Goal: Find specific fact: Find specific fact

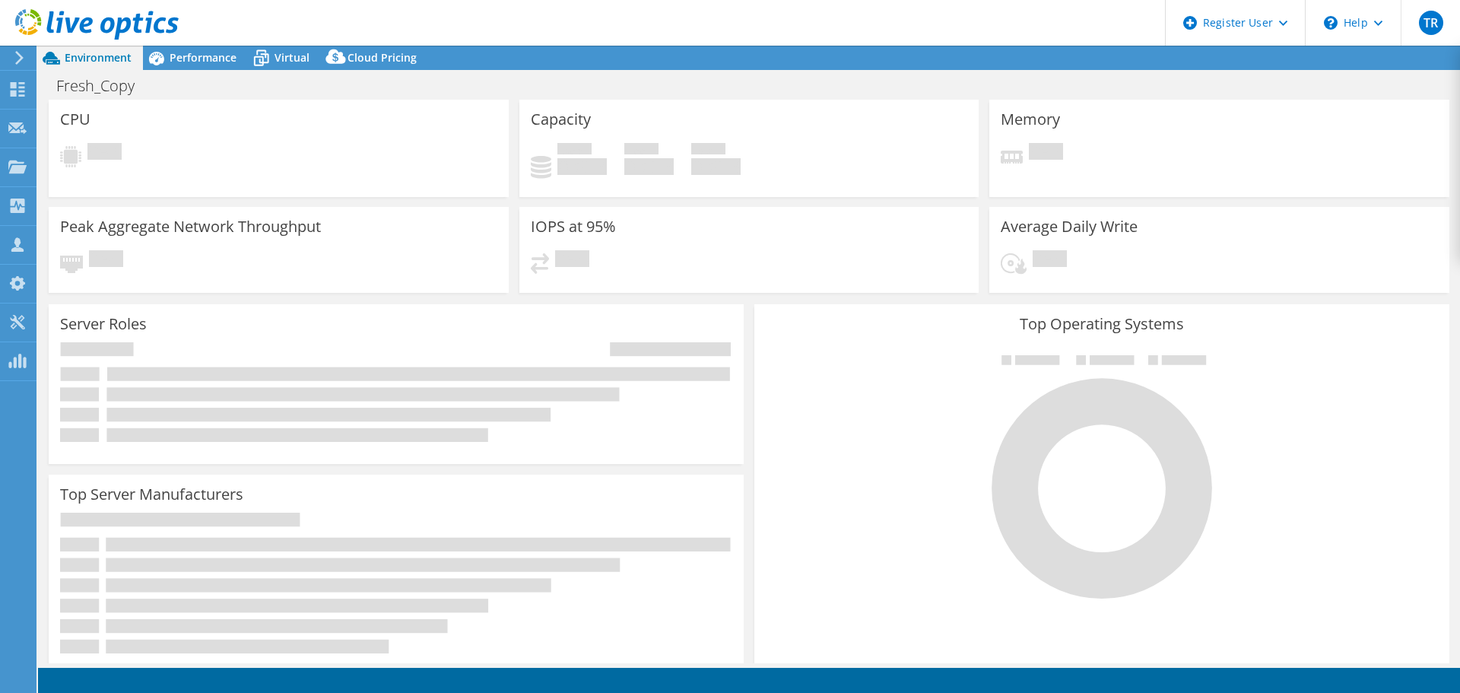
select select "USD"
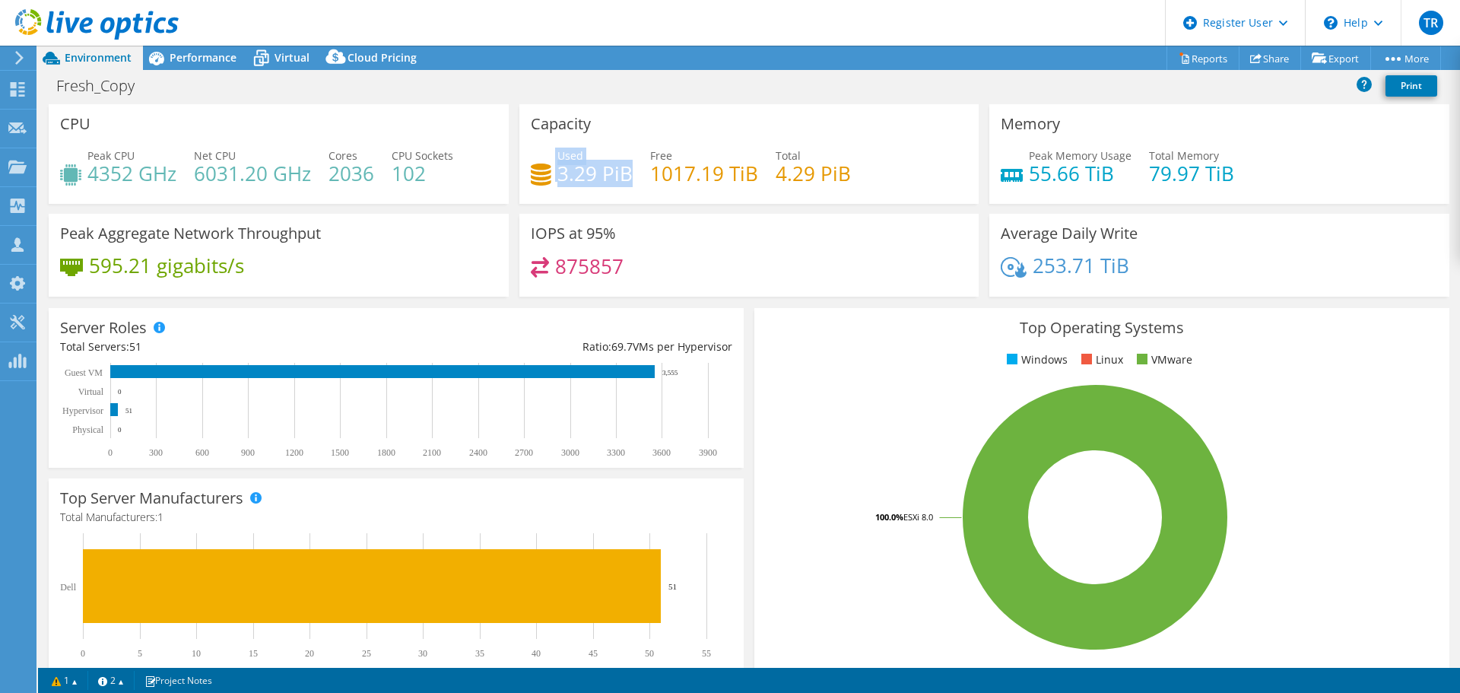
drag, startPoint x: 627, startPoint y: 175, endPoint x: 542, endPoint y: 173, distance: 85.2
click at [548, 173] on div "Used 3.29 PiB" at bounding box center [582, 165] width 102 height 34
click at [620, 177] on h4 "3.29 PiB" at bounding box center [594, 173] width 75 height 17
drag, startPoint x: 628, startPoint y: 170, endPoint x: 544, endPoint y: 167, distance: 84.5
click at [561, 175] on div "Used 3.29 PiB Free 1017.19 TiB Total 4.29 PiB" at bounding box center [749, 172] width 437 height 49
